Goal: Information Seeking & Learning: Check status

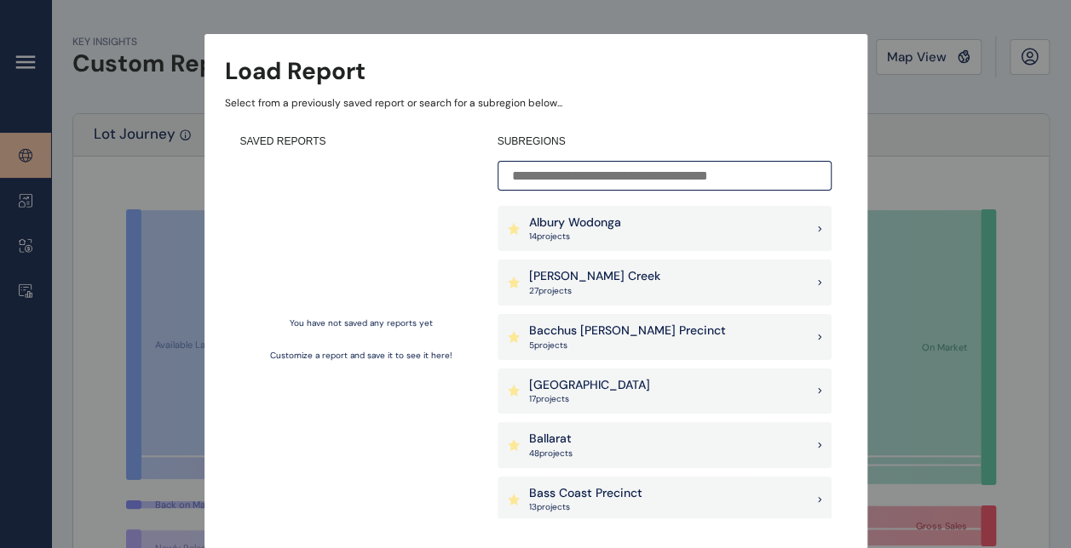
click at [603, 177] on input at bounding box center [664, 176] width 334 height 30
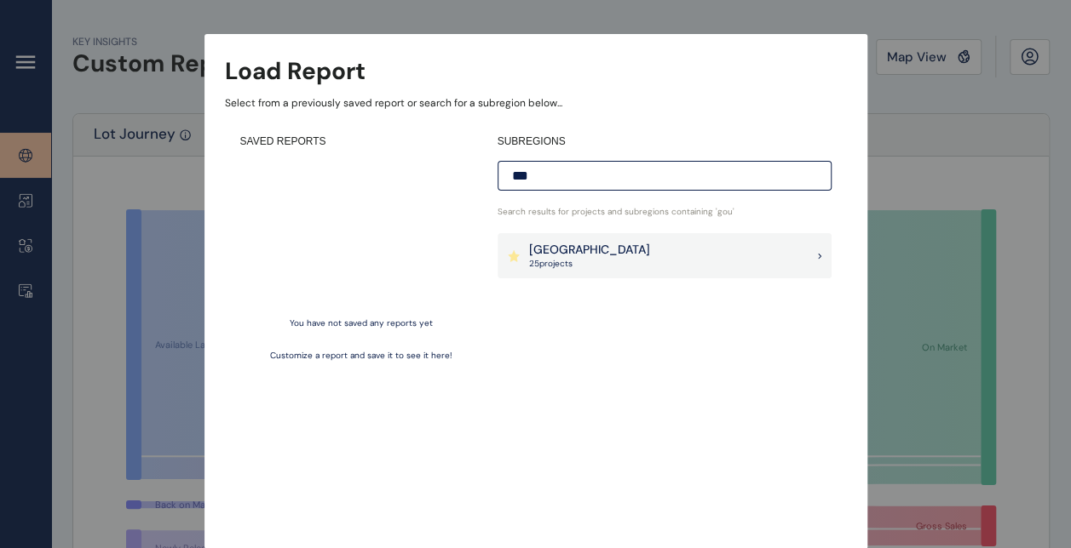
type input "***"
click at [637, 258] on div "Goulburn Valley 25 project s" at bounding box center [664, 256] width 334 height 46
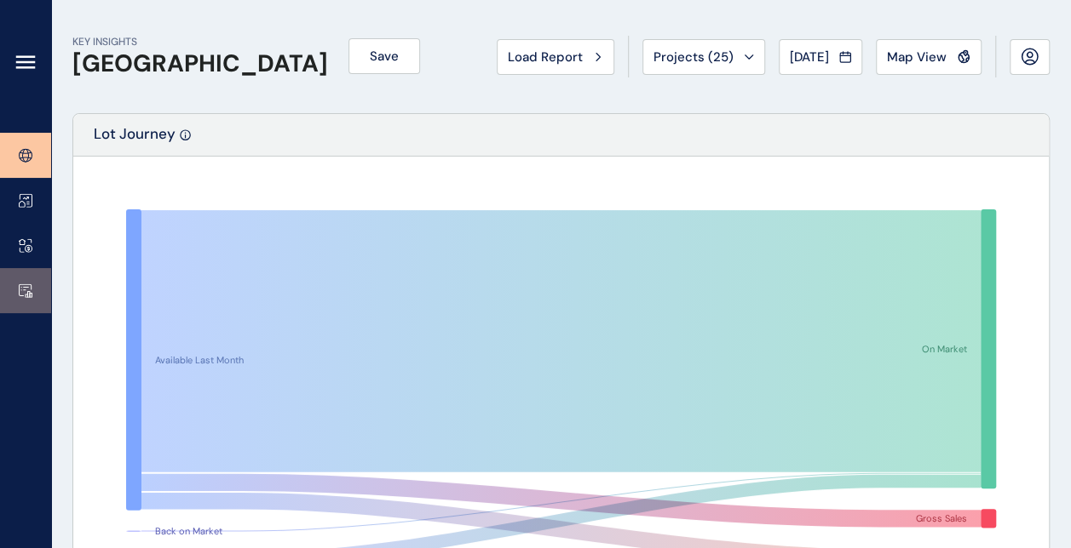
click at [36, 301] on link at bounding box center [25, 290] width 51 height 45
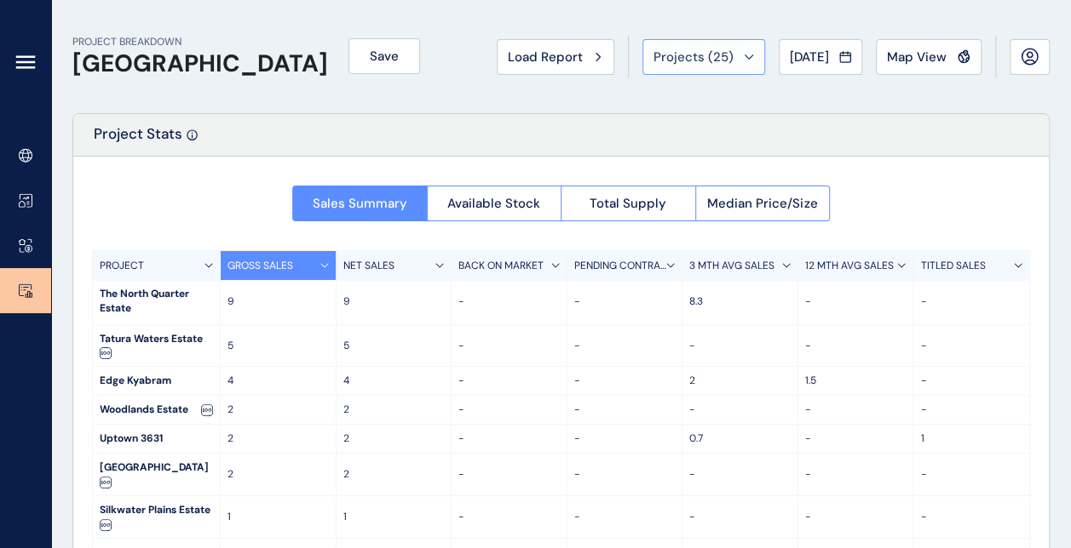
click at [697, 71] on button "Projects ( 25 )" at bounding box center [703, 57] width 123 height 36
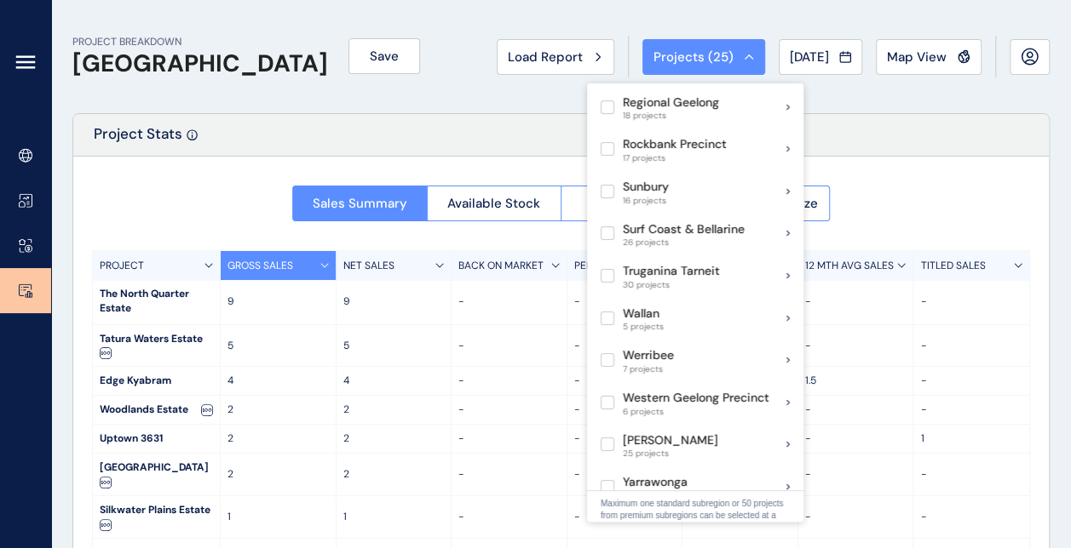
scroll to position [1325, 0]
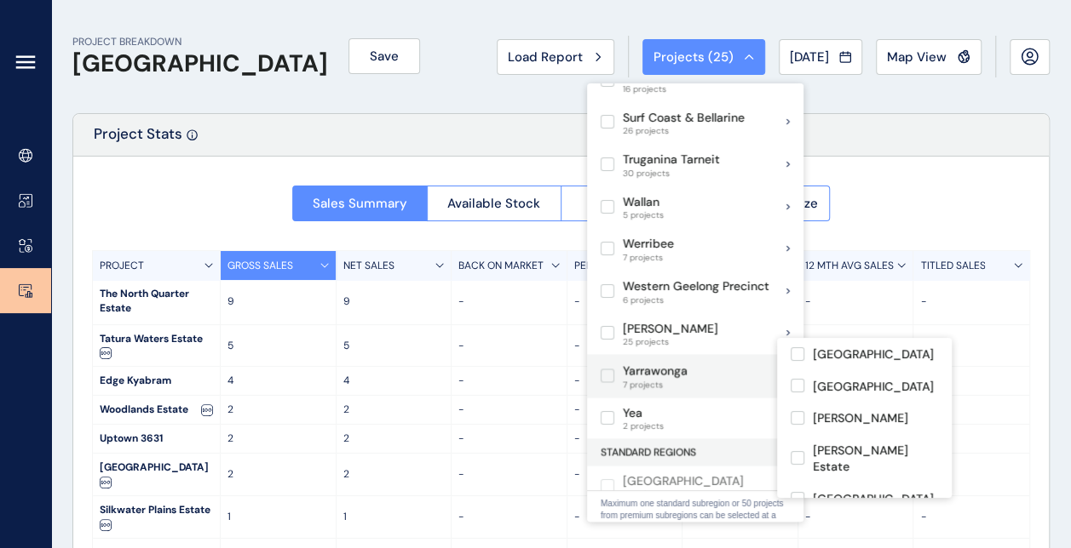
click at [610, 369] on label at bounding box center [607, 376] width 14 height 14
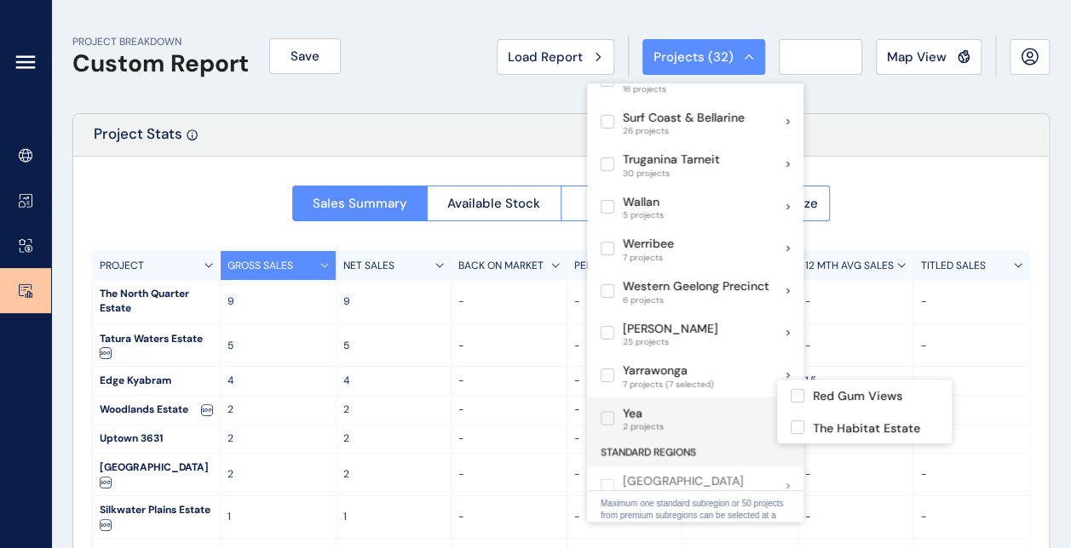
click at [610, 411] on label at bounding box center [607, 418] width 14 height 14
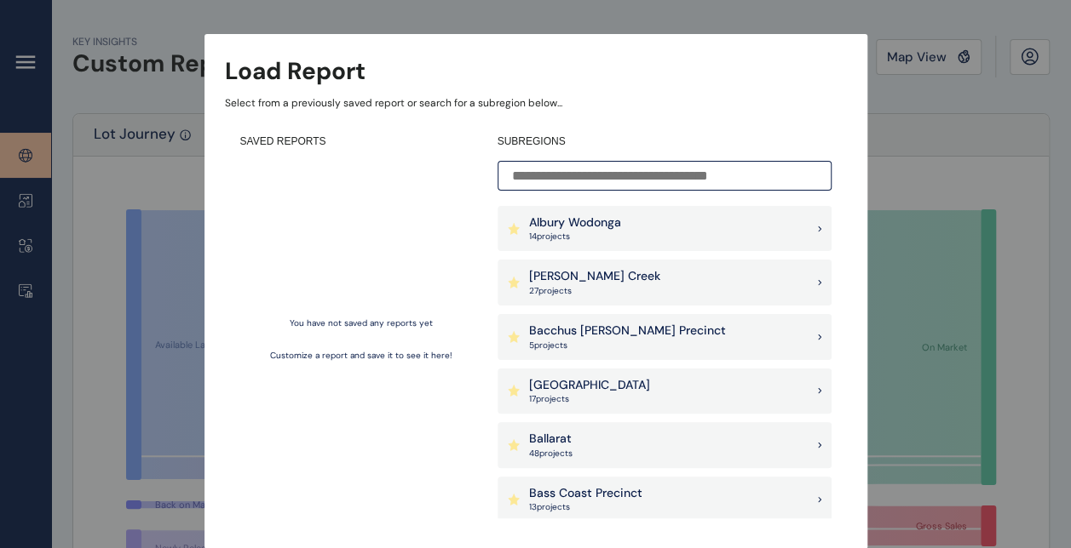
click at [949, 112] on div "Load Report Select from a previously saved report or search for a subregion bel…" at bounding box center [535, 257] width 1071 height 515
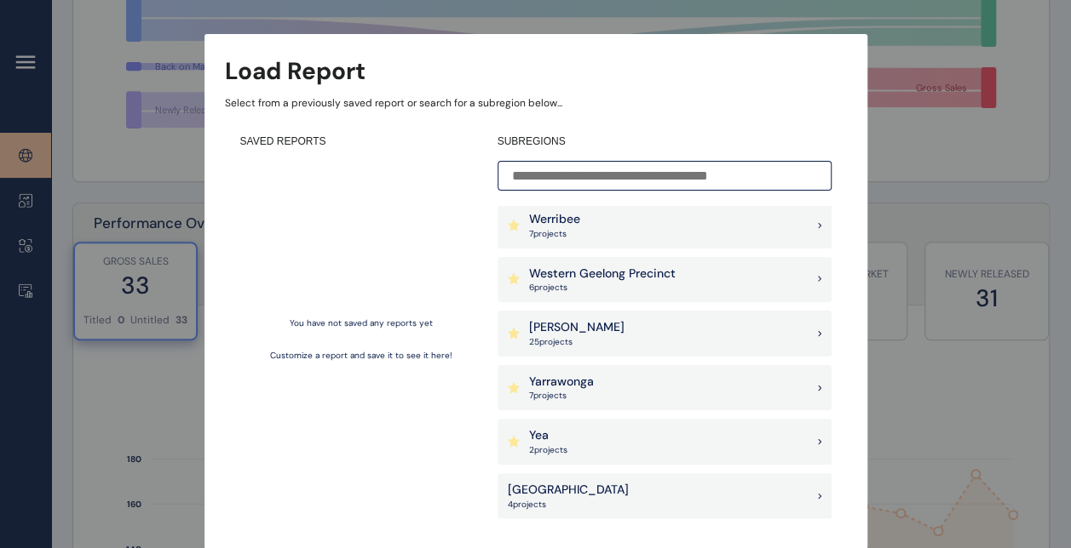
scroll to position [449, 0]
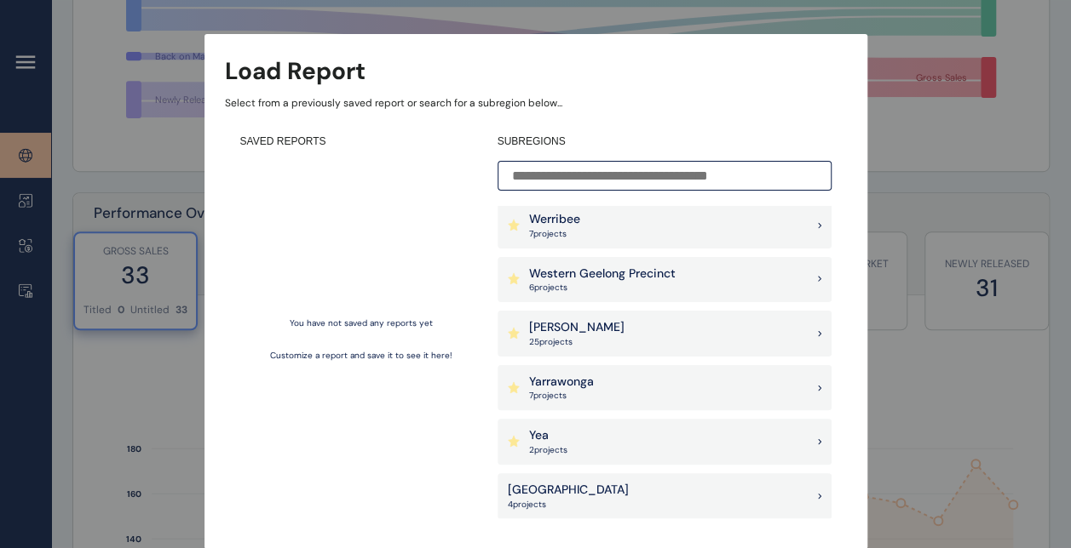
click at [630, 404] on div "Yarrawonga 7 project s" at bounding box center [664, 388] width 334 height 46
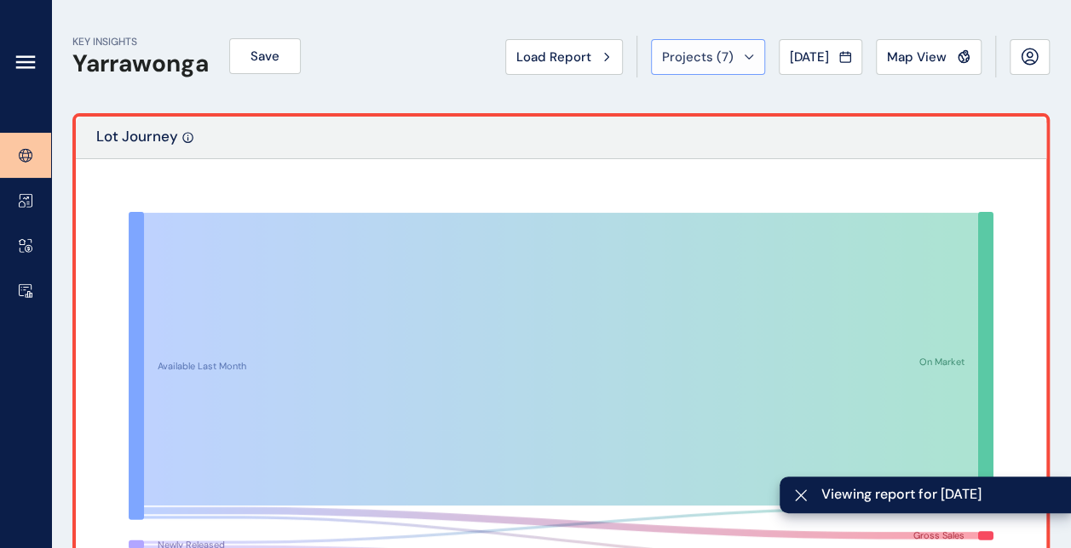
click at [721, 49] on span "Projects ( 7 )" at bounding box center [698, 57] width 72 height 17
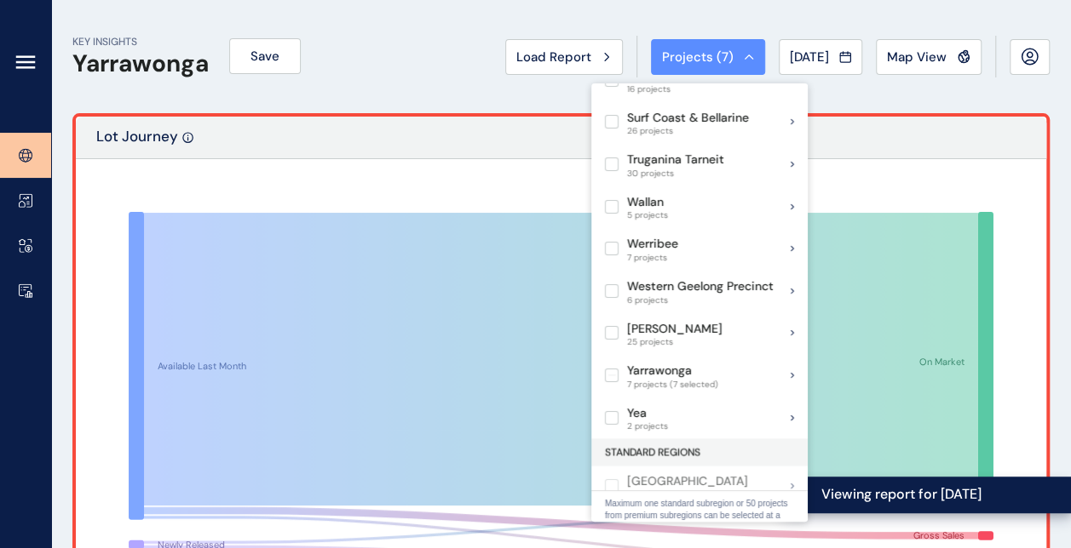
scroll to position [18, 0]
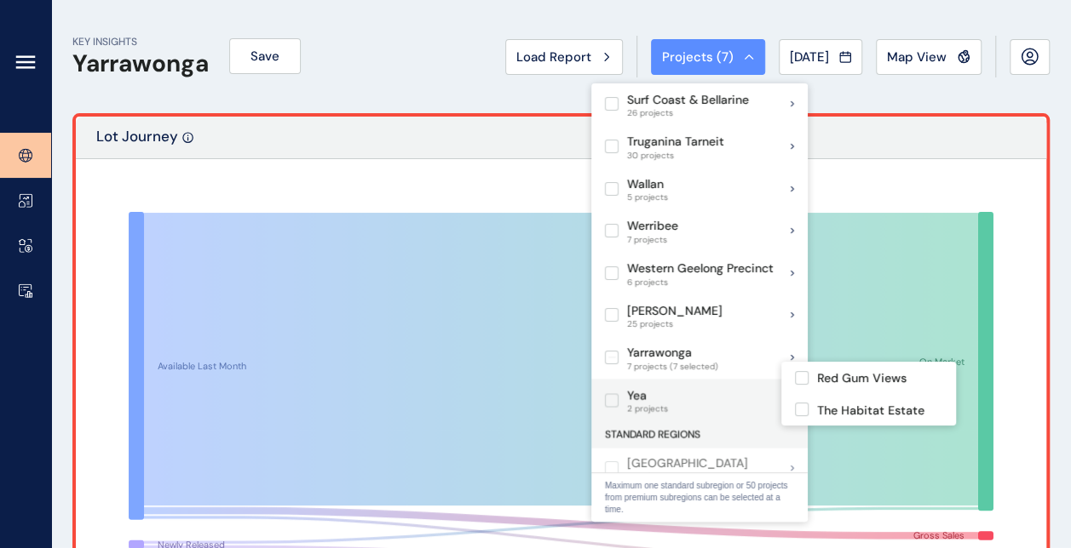
click at [610, 393] on label at bounding box center [612, 400] width 14 height 14
